Goal: Navigation & Orientation: Find specific page/section

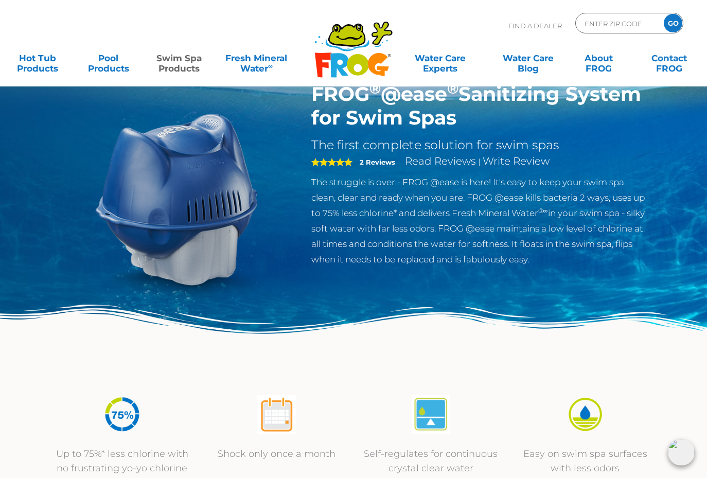
scroll to position [29, 0]
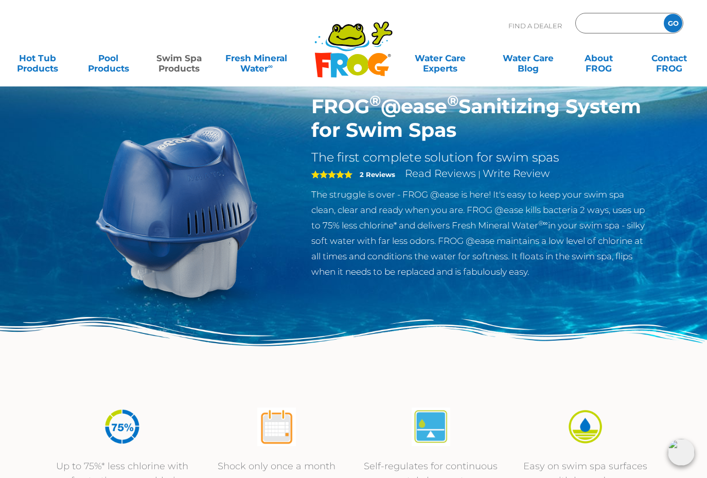
click at [608, 20] on input "Zip Code Form" at bounding box center [618, 23] width 69 height 15
type input "77584"
click at [672, 25] on input "GO" at bounding box center [673, 23] width 19 height 19
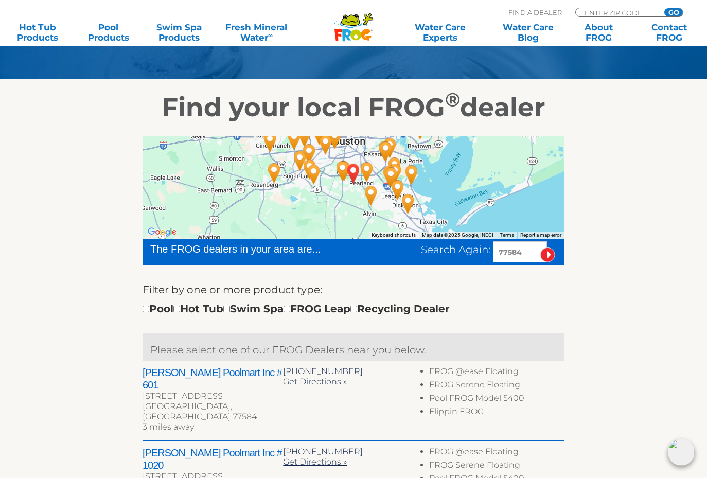
scroll to position [132, 0]
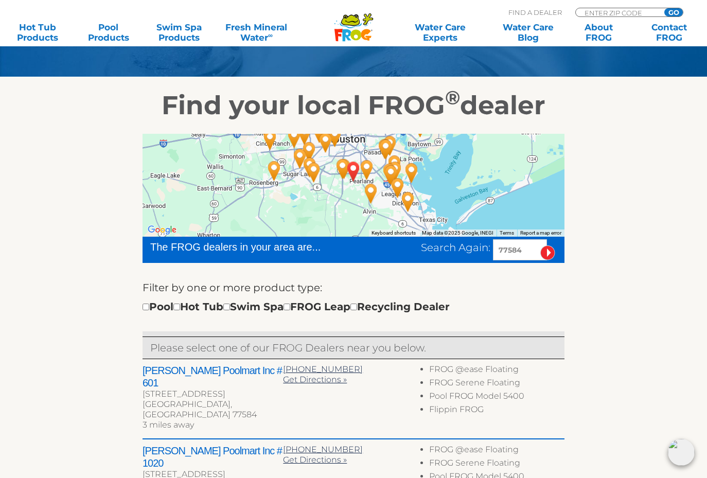
drag, startPoint x: 15, startPoint y: 108, endPoint x: 15, endPoint y: 102, distance: 5.7
click at [15, 107] on section "Find your local FROG ® dealer ← Move left → Move right ↑ Move up ↓ Move down + …" at bounding box center [353, 454] width 707 height 754
click at [180, 307] on input "checkbox" at bounding box center [176, 307] width 7 height 7
checkbox input "true"
click at [230, 307] on input "checkbox" at bounding box center [226, 307] width 7 height 7
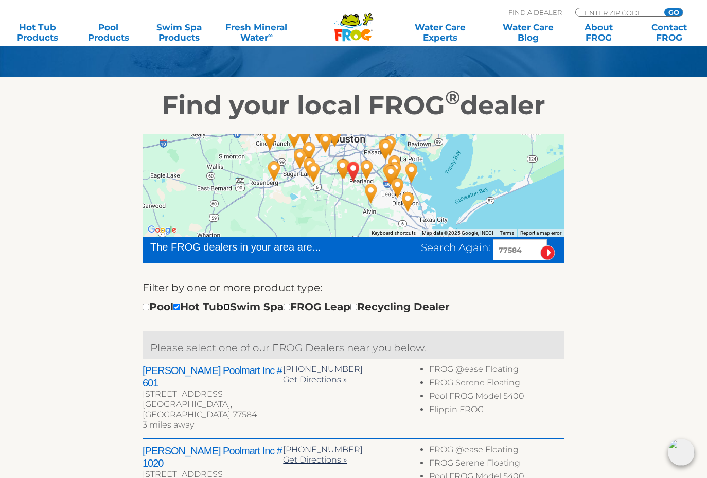
checkbox input "true"
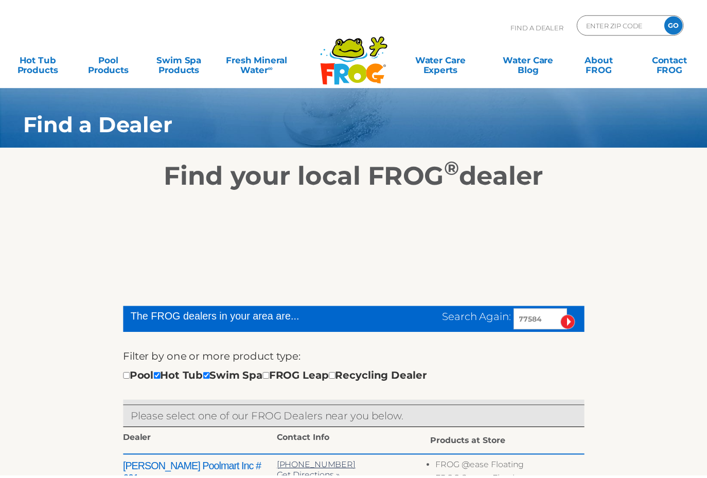
scroll to position [266, 0]
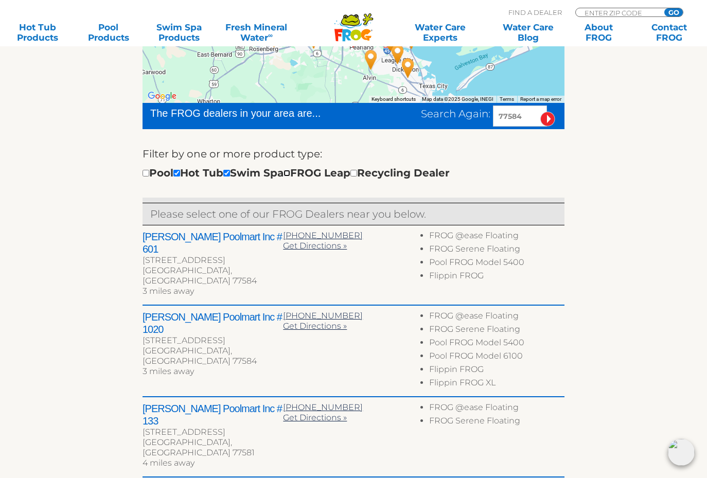
click at [290, 173] on input "checkbox" at bounding box center [287, 173] width 7 height 7
checkbox input "true"
click at [527, 168] on div "Filter by one or more product type: Pool Hot Tub Swim Spa FROG Leap Recycling D…" at bounding box center [354, 164] width 422 height 36
